Goal: Transaction & Acquisition: Purchase product/service

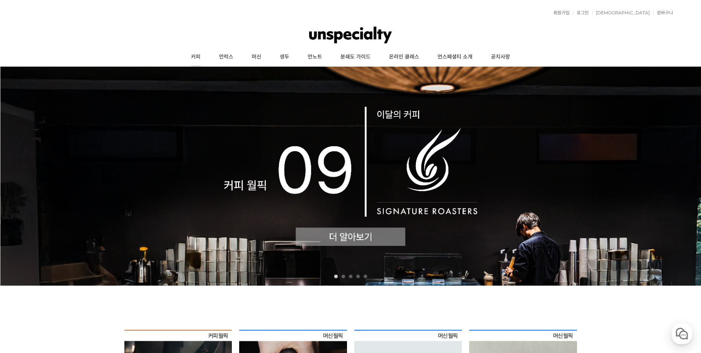
click at [189, 56] on link "커피" at bounding box center [196, 57] width 28 height 18
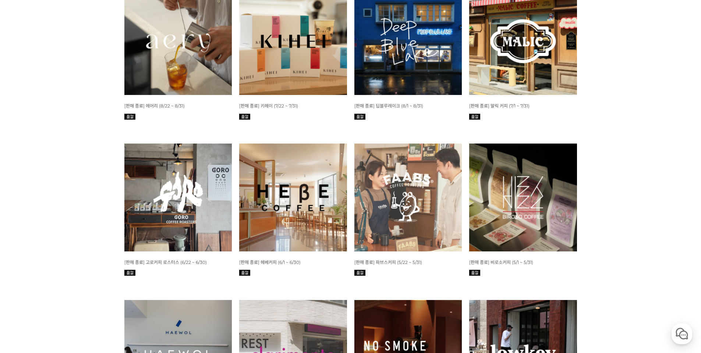
scroll to position [331, 0]
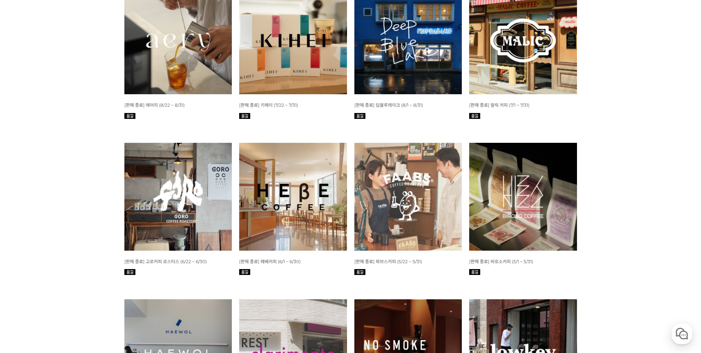
click at [532, 168] on img at bounding box center [523, 197] width 108 height 108
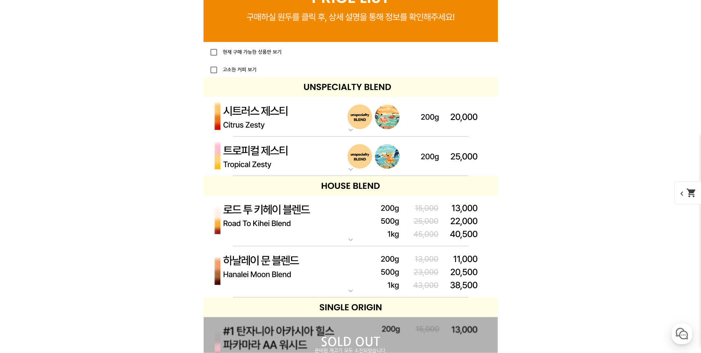
scroll to position [1913, 0]
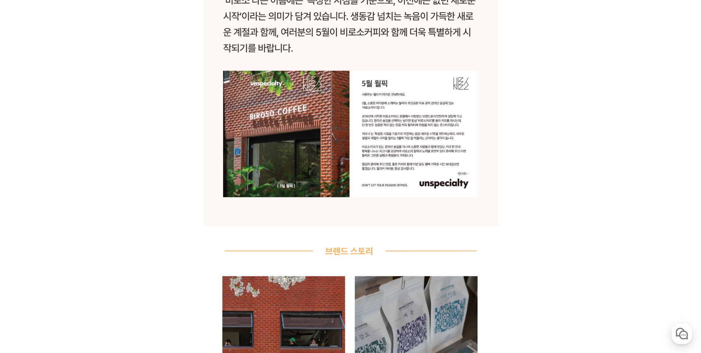
scroll to position [699, 0]
